Goal: Find specific page/section: Find specific page/section

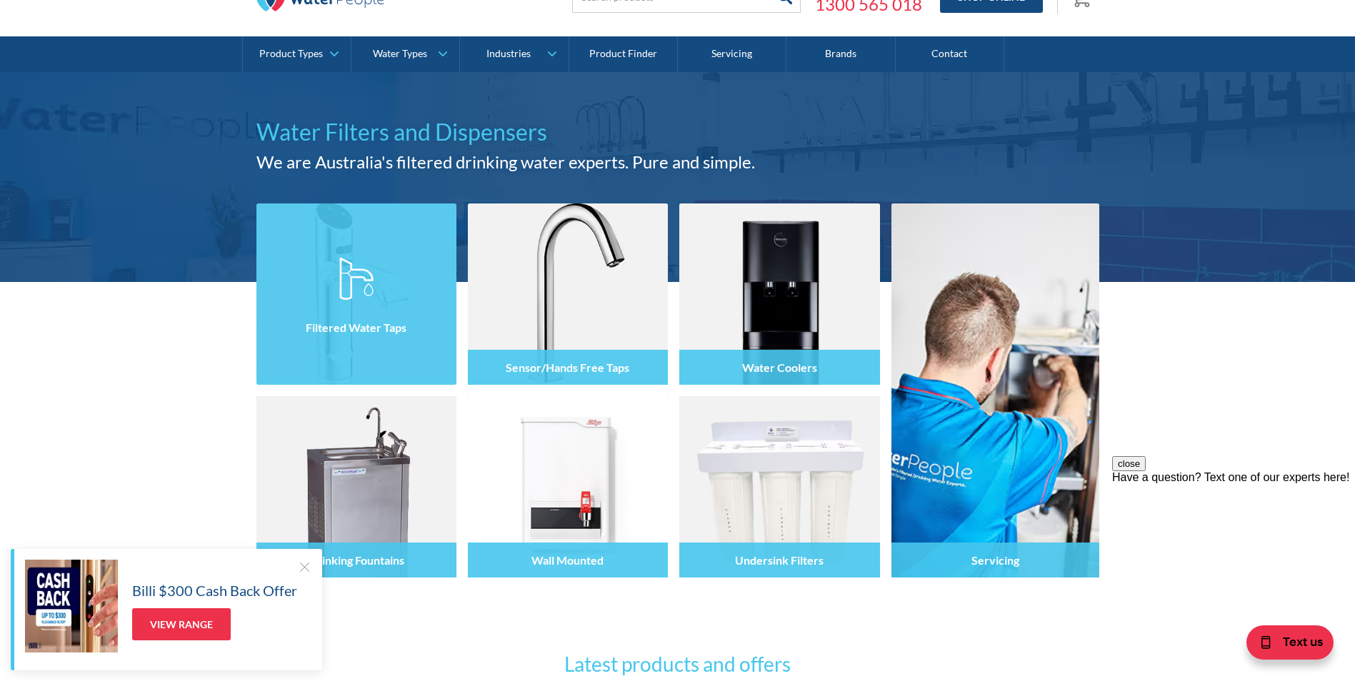
scroll to position [143, 0]
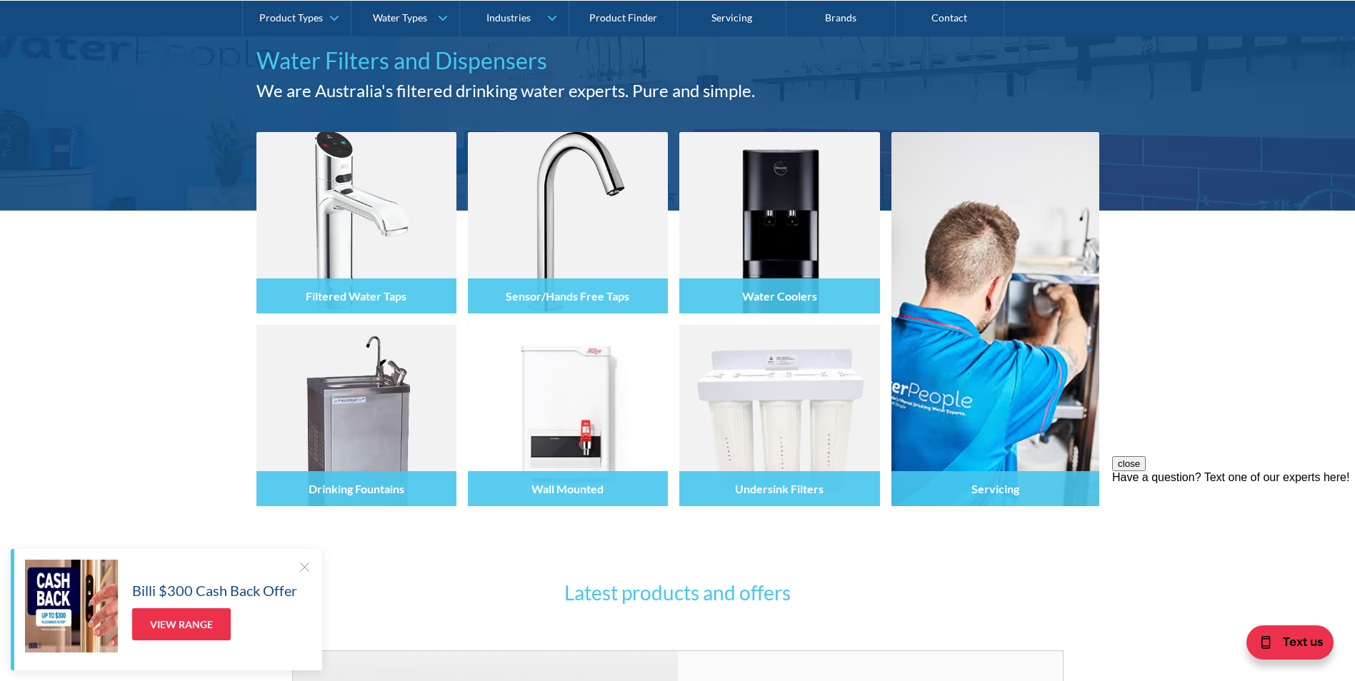
click at [306, 570] on div at bounding box center [304, 567] width 14 height 14
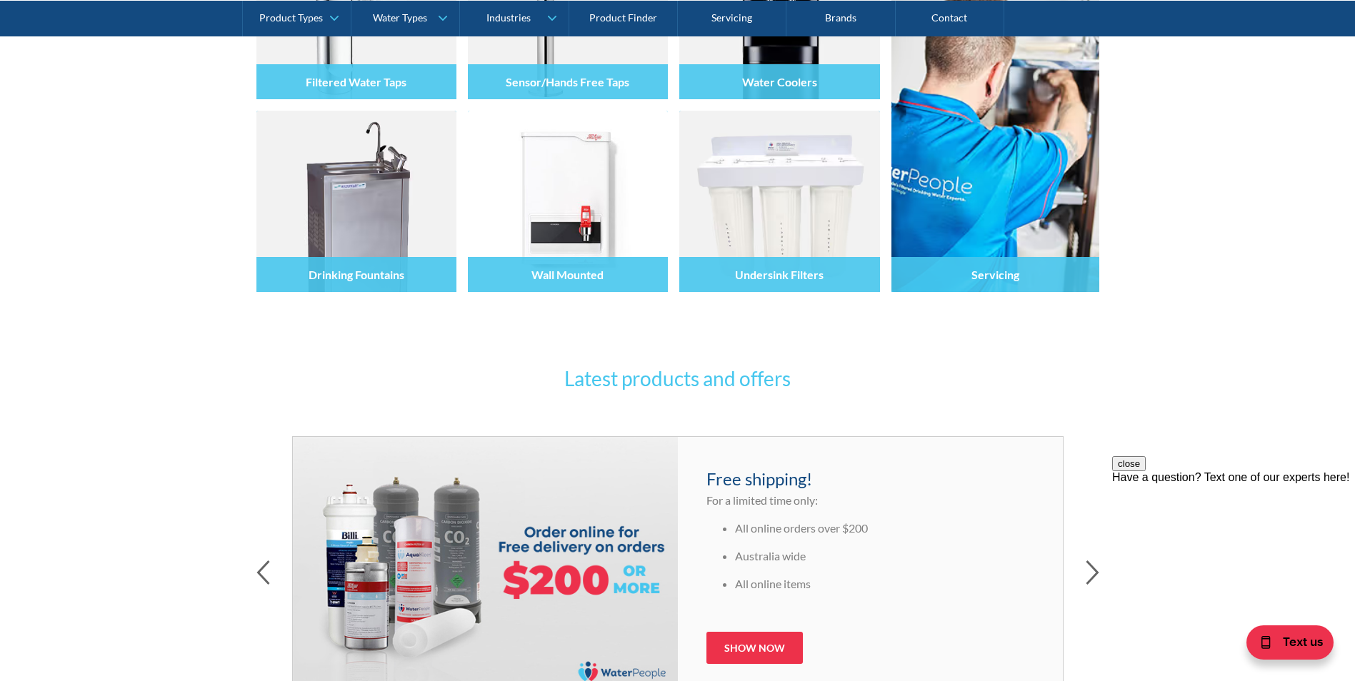
scroll to position [0, 0]
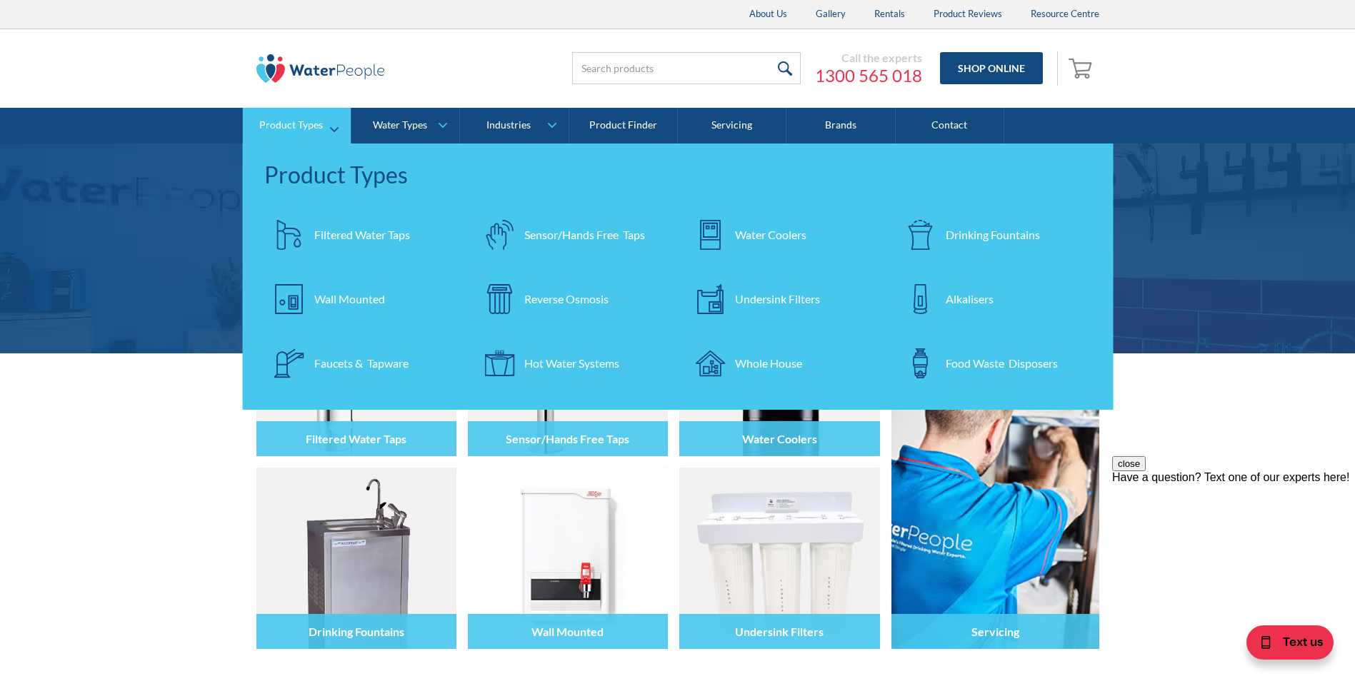
click at [358, 229] on div "Filtered Water Taps" at bounding box center [362, 234] width 96 height 17
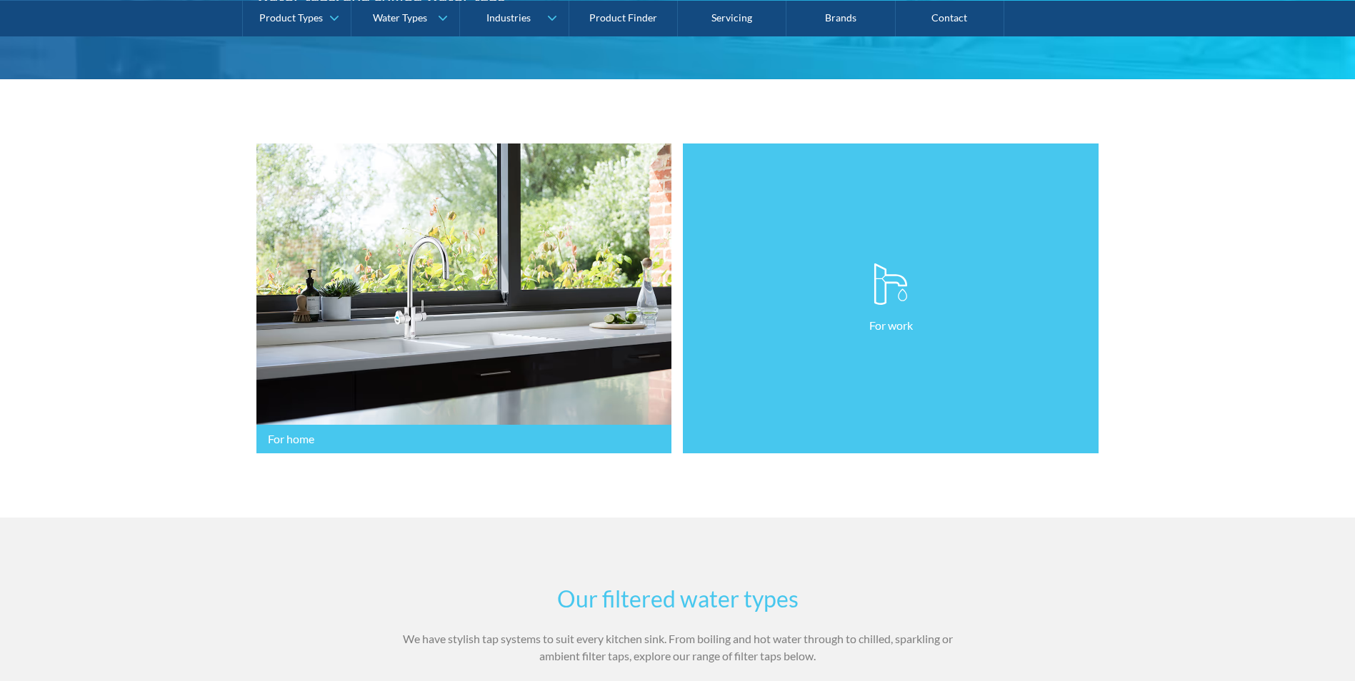
click at [870, 362] on link "For work" at bounding box center [891, 299] width 416 height 311
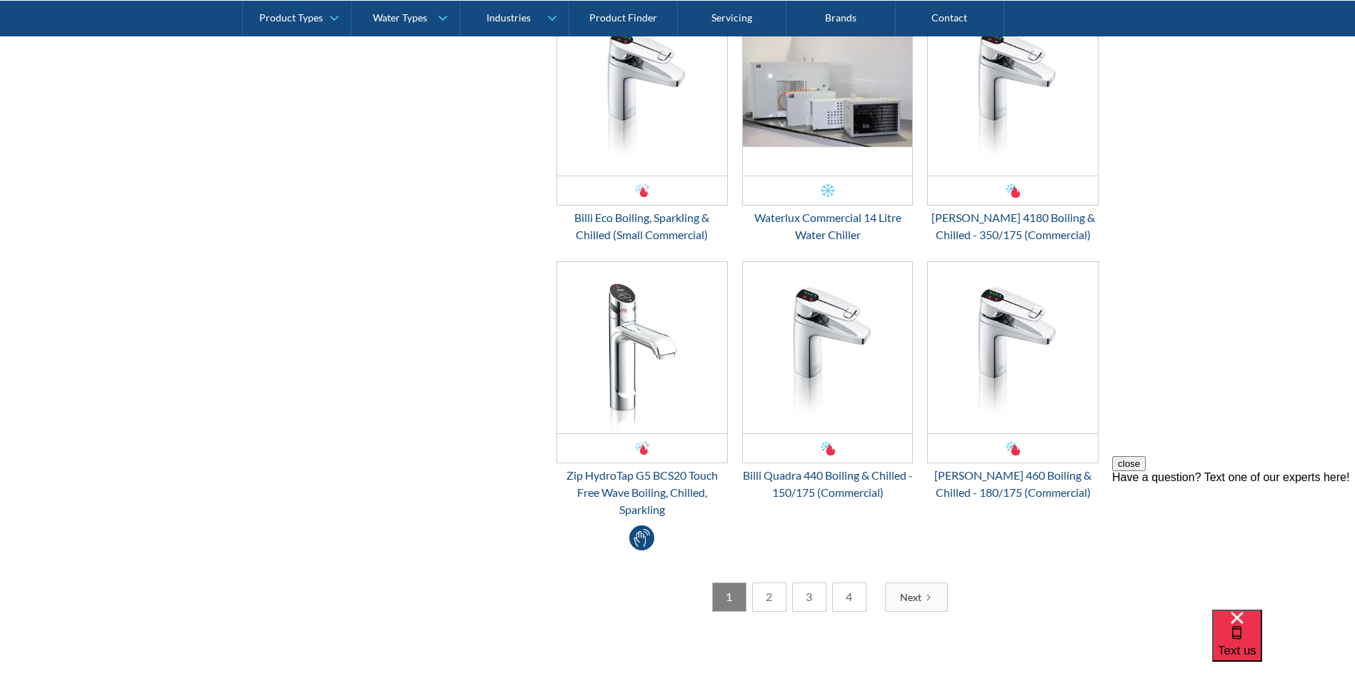
scroll to position [2428, 0]
